Goal: Task Accomplishment & Management: Use online tool/utility

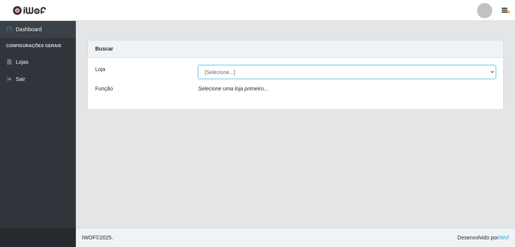
click at [225, 68] on select "[Selecione...] [PERSON_NAME]" at bounding box center [347, 71] width 298 height 13
select select "230"
click at [198, 65] on select "[Selecione...] [PERSON_NAME]" at bounding box center [347, 71] width 298 height 13
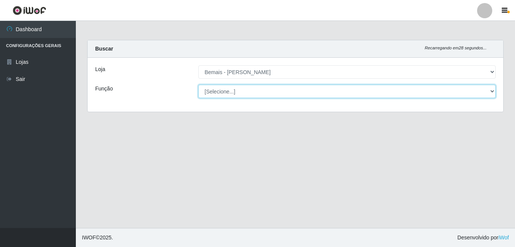
click at [239, 90] on select "[Selecione...] ASG ASG + ASG ++ Auxiliar de Depósito Auxiliar de Depósito + Aux…" at bounding box center [347, 91] width 298 height 13
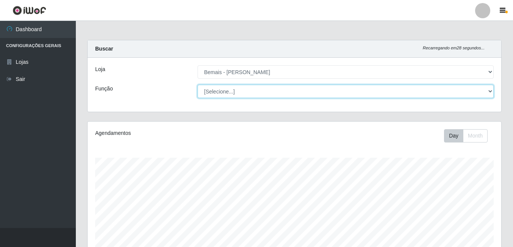
scroll to position [157, 414]
click at [240, 90] on select "[Selecione...] ASG ASG + ASG ++ Auxiliar de Depósito Auxiliar de Depósito + Aux…" at bounding box center [346, 91] width 296 height 13
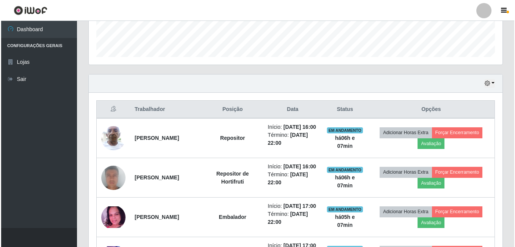
scroll to position [228, 0]
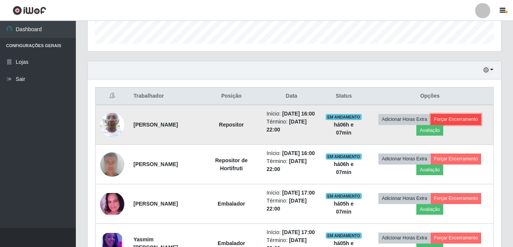
click at [458, 121] on button "Forçar Encerramento" at bounding box center [456, 119] width 51 height 11
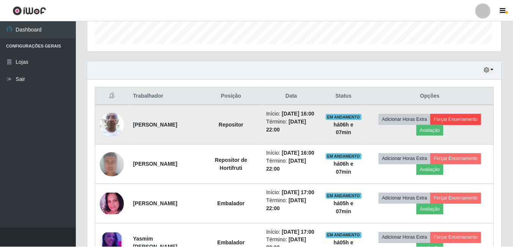
scroll to position [157, 410]
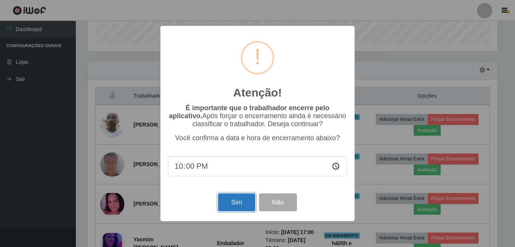
click at [232, 200] on button "Sim" at bounding box center [236, 202] width 37 height 18
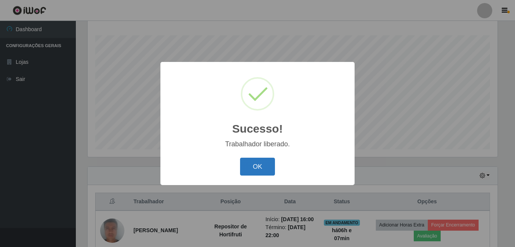
click at [256, 165] on button "OK" at bounding box center [257, 166] width 35 height 18
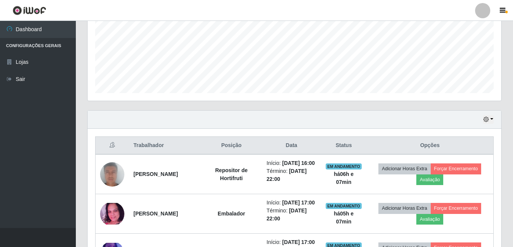
scroll to position [198, 0]
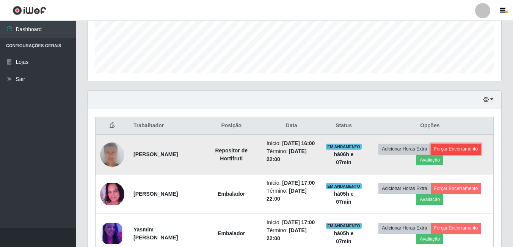
click at [470, 150] on button "Forçar Encerramento" at bounding box center [456, 148] width 51 height 11
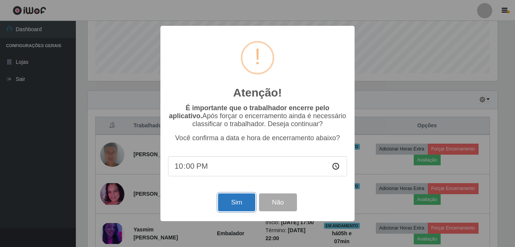
click at [225, 203] on button "Sim" at bounding box center [236, 202] width 37 height 18
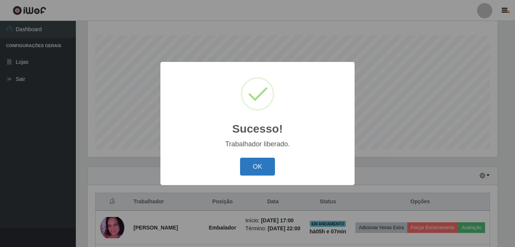
click at [261, 168] on button "OK" at bounding box center [257, 166] width 35 height 18
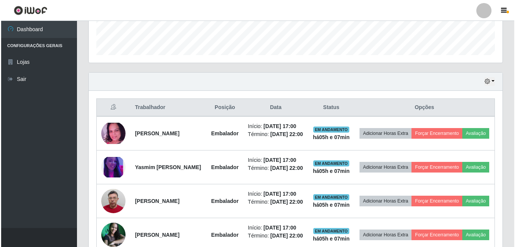
scroll to position [236, 0]
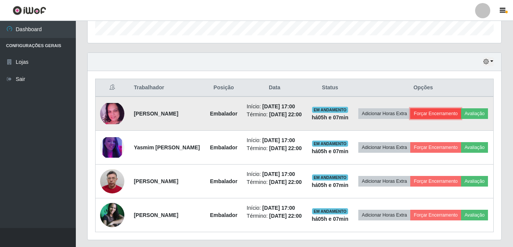
click at [455, 110] on button "Forçar Encerramento" at bounding box center [436, 113] width 51 height 11
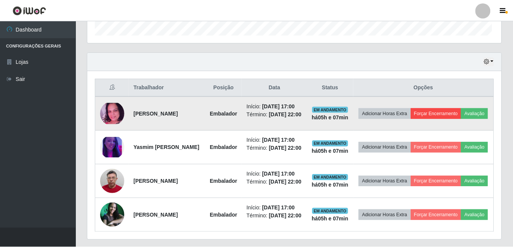
scroll to position [157, 410]
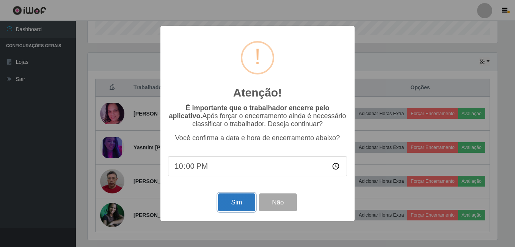
click at [245, 208] on button "Sim" at bounding box center [236, 202] width 37 height 18
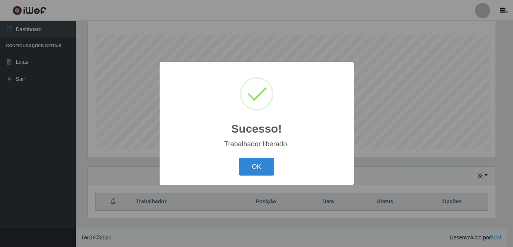
scroll to position [0, 0]
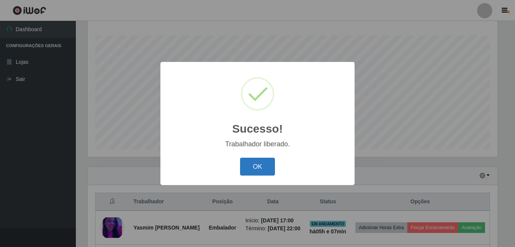
click at [263, 172] on button "OK" at bounding box center [257, 166] width 35 height 18
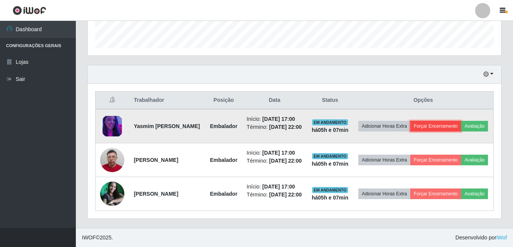
click at [457, 121] on button "Forçar Encerramento" at bounding box center [436, 126] width 51 height 11
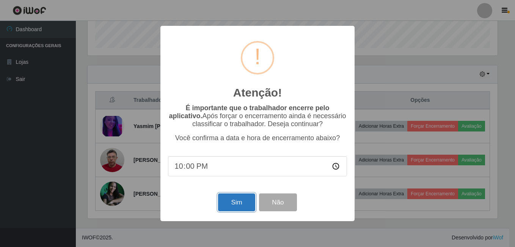
click at [228, 198] on button "Sim" at bounding box center [236, 202] width 37 height 18
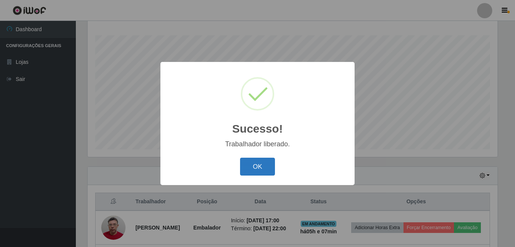
click at [261, 159] on button "OK" at bounding box center [257, 166] width 35 height 18
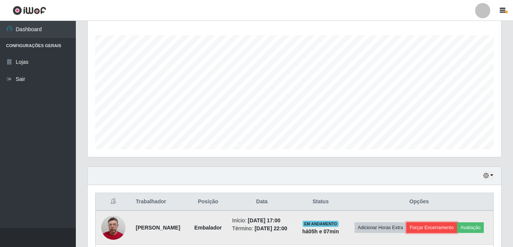
click at [449, 225] on button "Forçar Encerramento" at bounding box center [432, 227] width 51 height 11
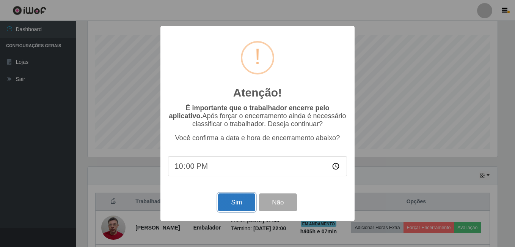
click at [241, 202] on button "Sim" at bounding box center [236, 202] width 37 height 18
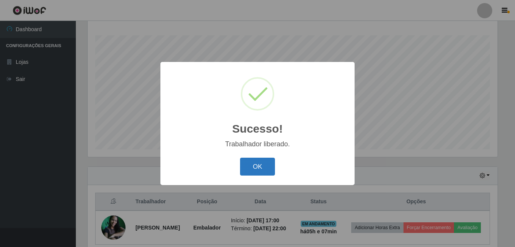
click at [266, 168] on button "OK" at bounding box center [257, 166] width 35 height 18
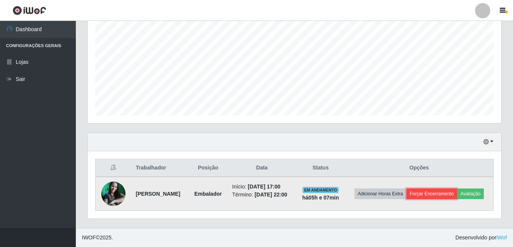
click at [433, 194] on button "Forçar Encerramento" at bounding box center [432, 193] width 51 height 11
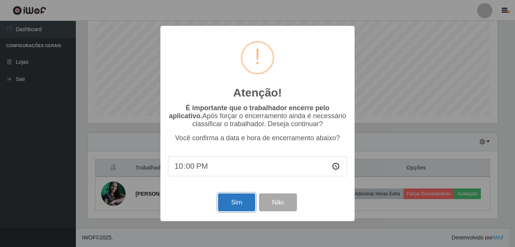
click at [239, 208] on button "Sim" at bounding box center [236, 202] width 37 height 18
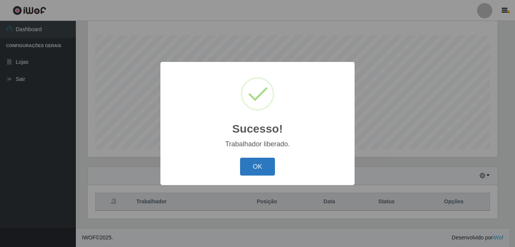
click at [261, 164] on button "OK" at bounding box center [257, 166] width 35 height 18
